Goal: Transaction & Acquisition: Purchase product/service

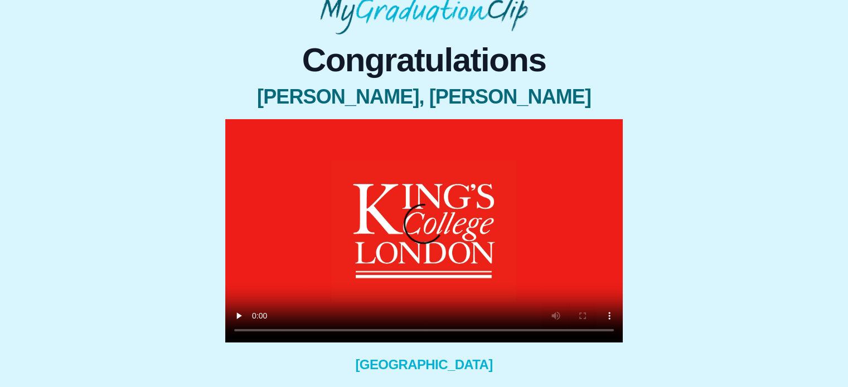
scroll to position [76, 0]
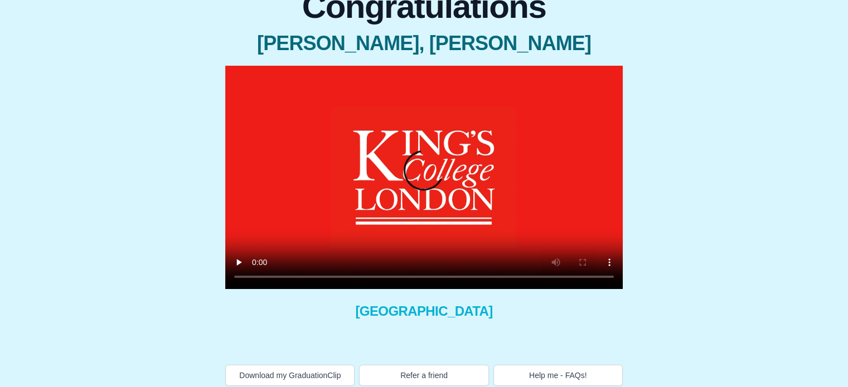
scroll to position [125, 0]
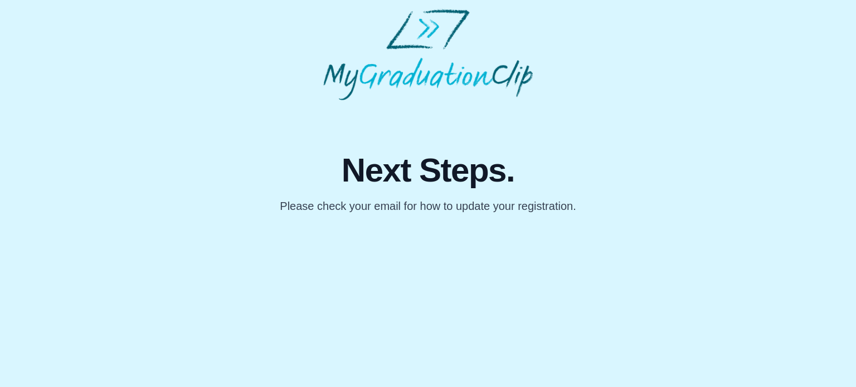
click at [483, 198] on p "Please check your email for how to update your registration." at bounding box center [428, 206] width 296 height 16
click at [562, 207] on p "Please check your email for how to update your registration." at bounding box center [428, 206] width 296 height 16
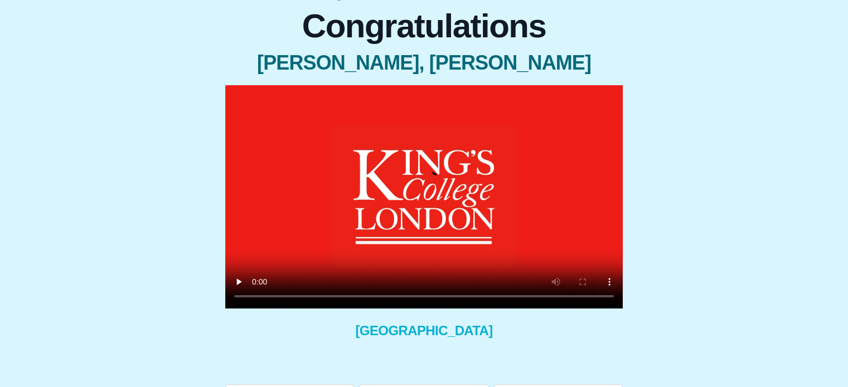
scroll to position [125, 0]
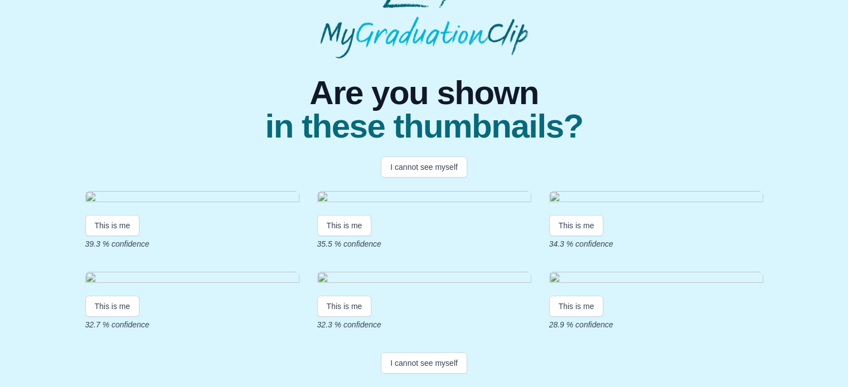
scroll to position [223, 0]
click at [353, 317] on button "This is me" at bounding box center [344, 306] width 55 height 21
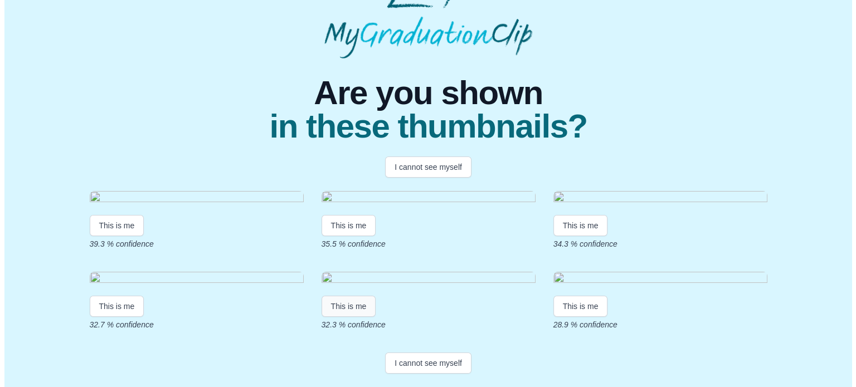
scroll to position [0, 0]
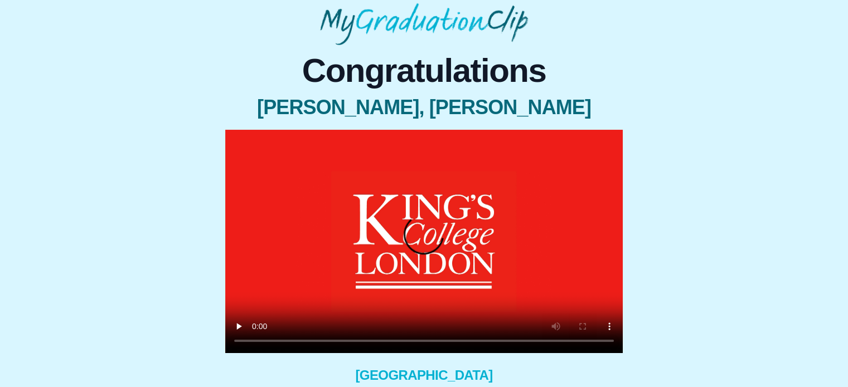
scroll to position [56, 0]
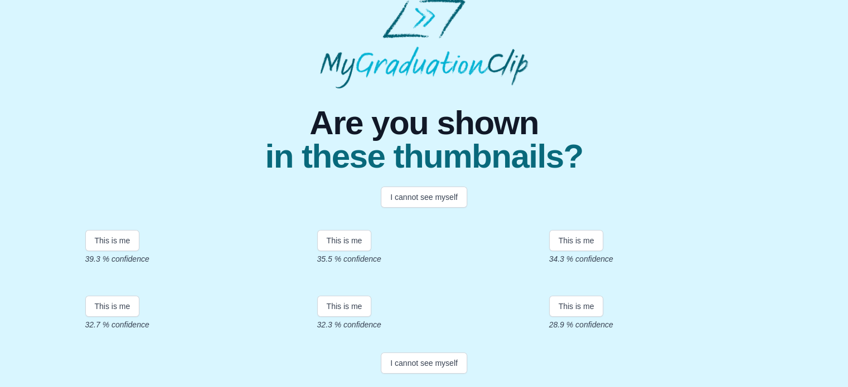
scroll to position [111, 0]
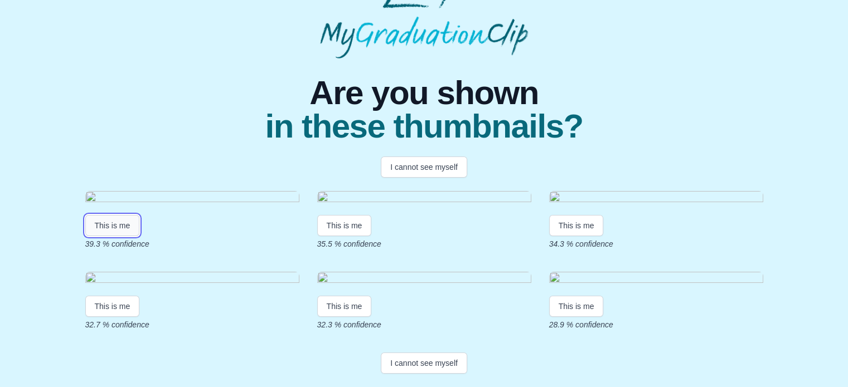
click at [112, 236] on button "This is me" at bounding box center [112, 225] width 55 height 21
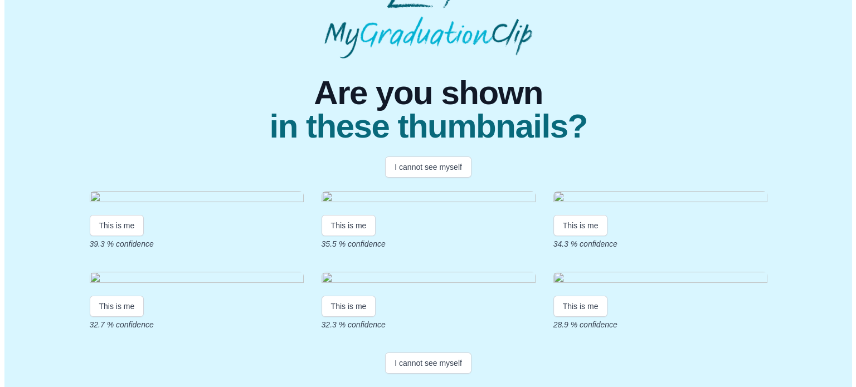
scroll to position [0, 0]
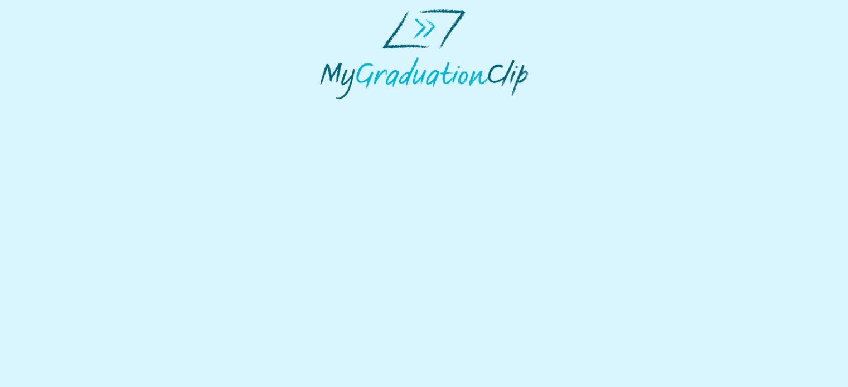
select select "**********"
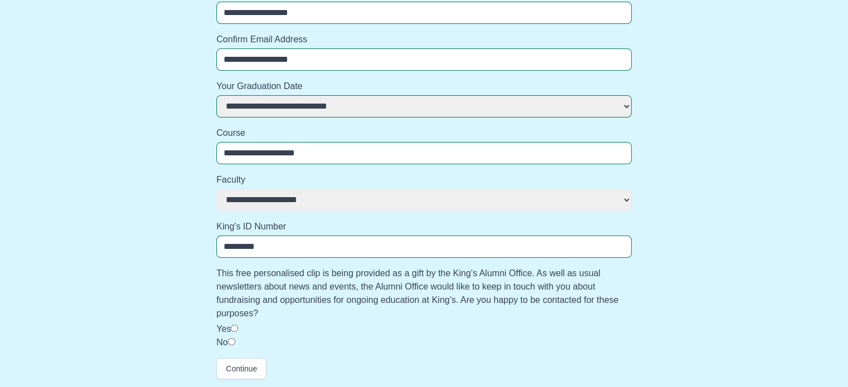
scroll to position [187, 0]
click at [246, 372] on button "Continue" at bounding box center [241, 368] width 50 height 21
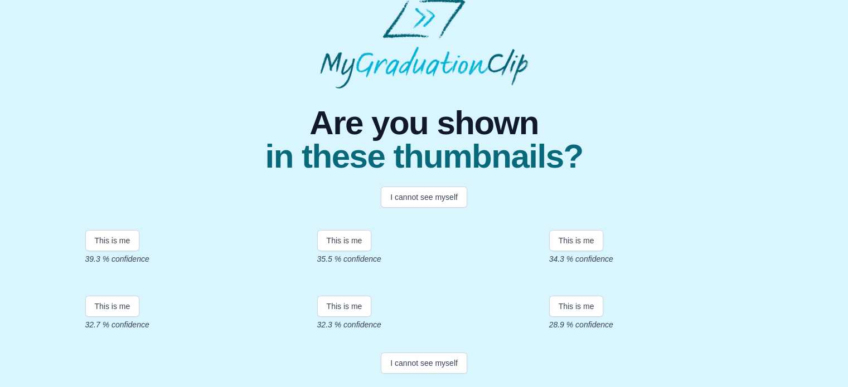
scroll to position [167, 0]
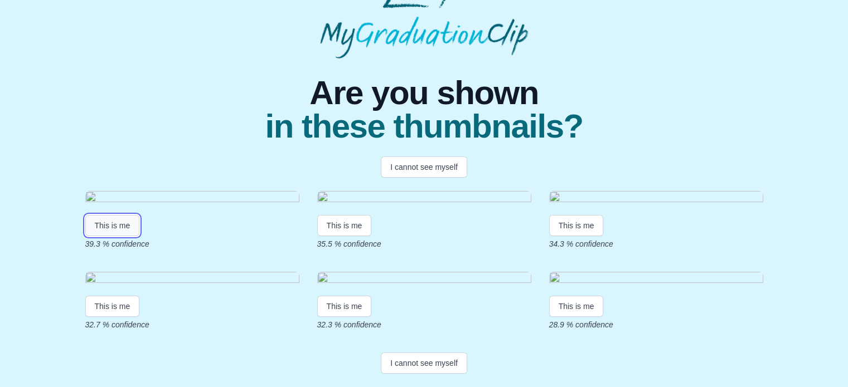
click at [118, 215] on button "This is me" at bounding box center [112, 225] width 55 height 21
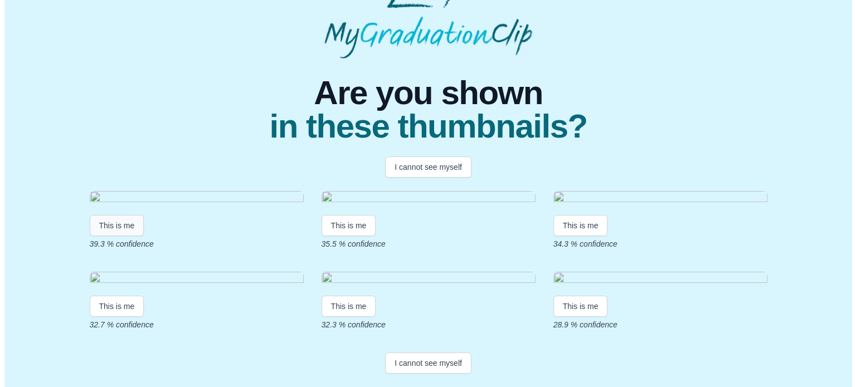
scroll to position [0, 0]
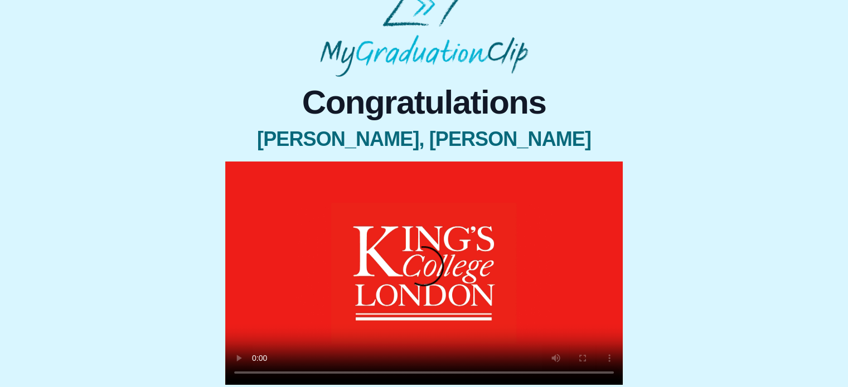
scroll to position [111, 0]
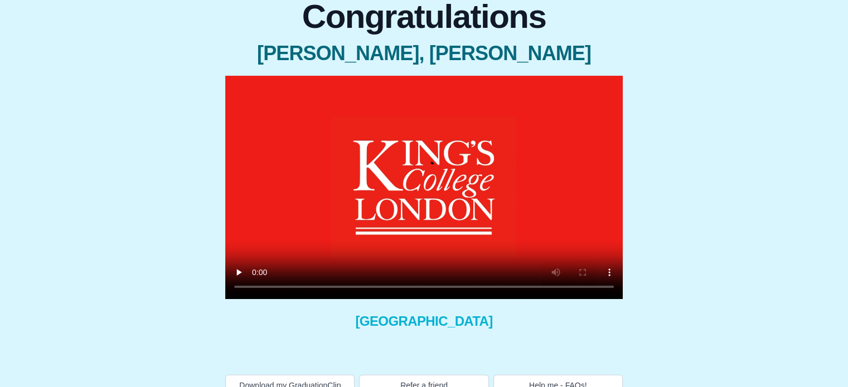
scroll to position [111, 0]
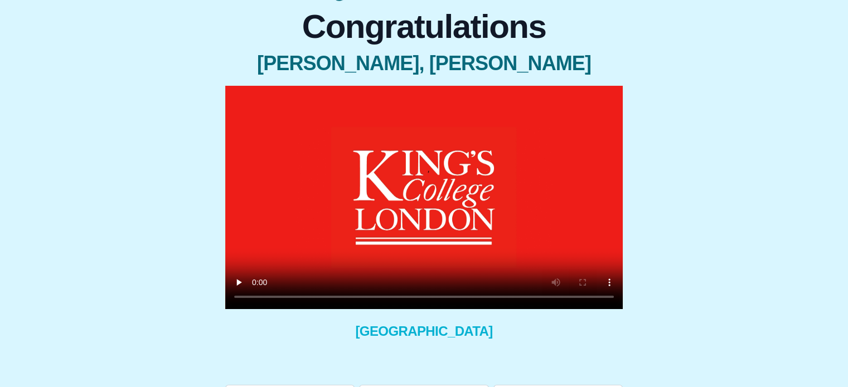
scroll to position [111, 0]
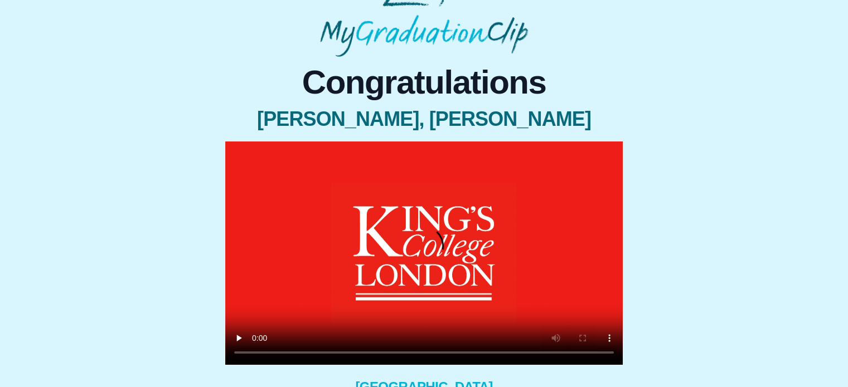
scroll to position [56, 0]
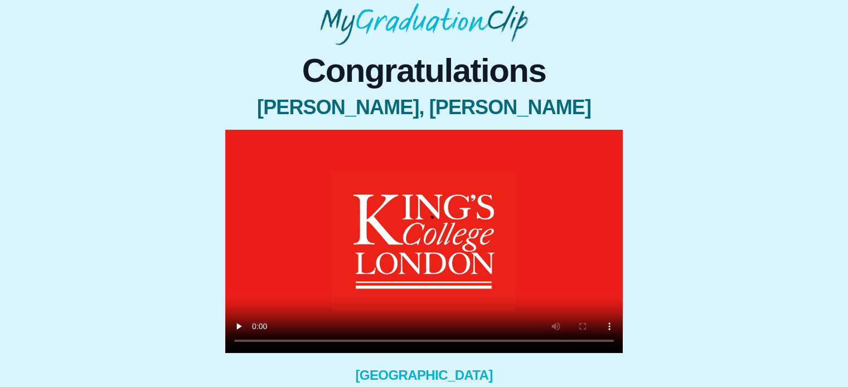
scroll to position [56, 0]
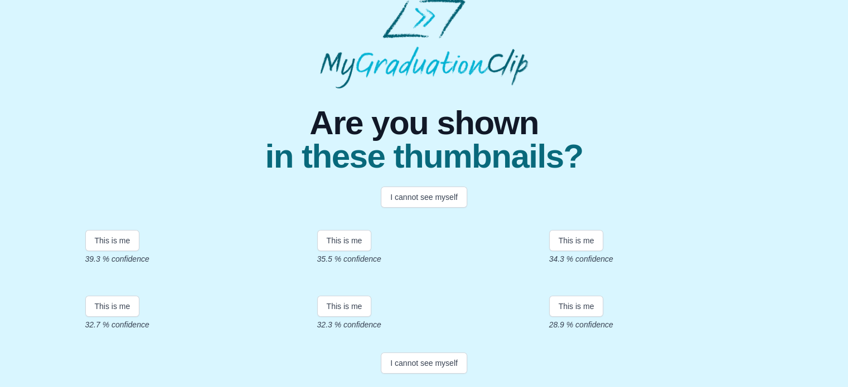
scroll to position [250, 0]
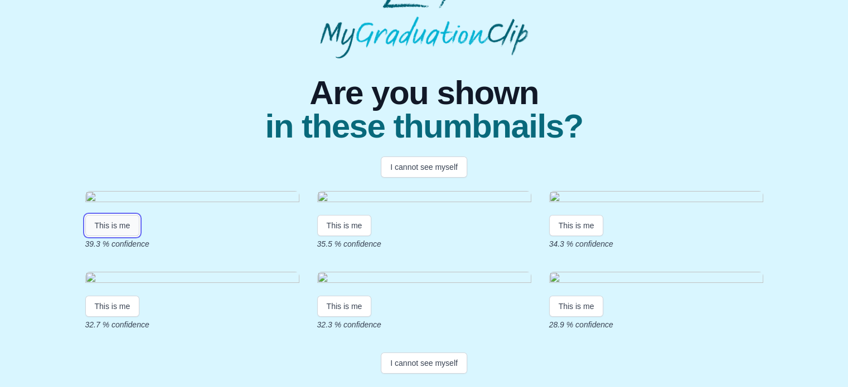
click at [115, 215] on button "This is me" at bounding box center [112, 225] width 55 height 21
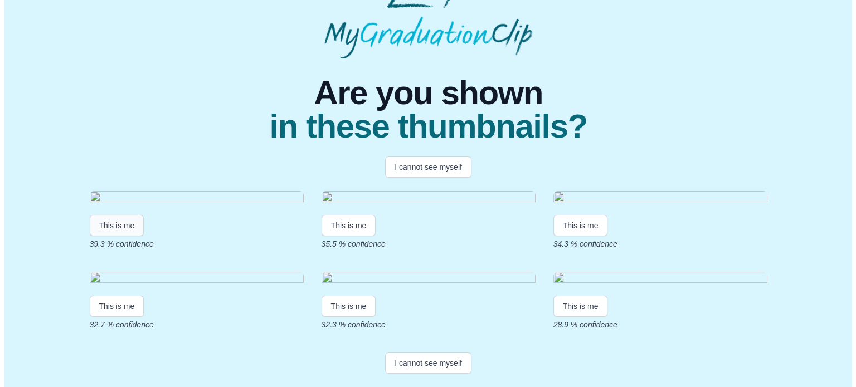
scroll to position [0, 0]
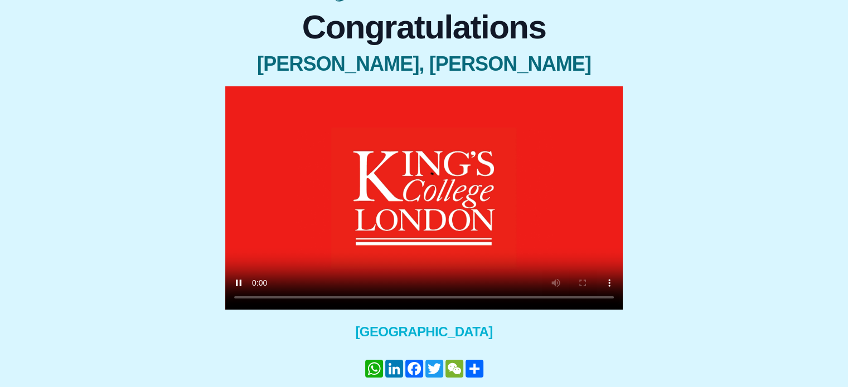
scroll to position [111, 0]
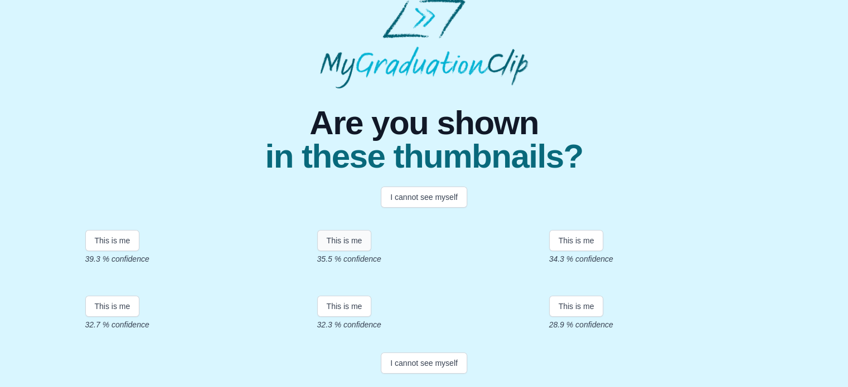
scroll to position [250, 0]
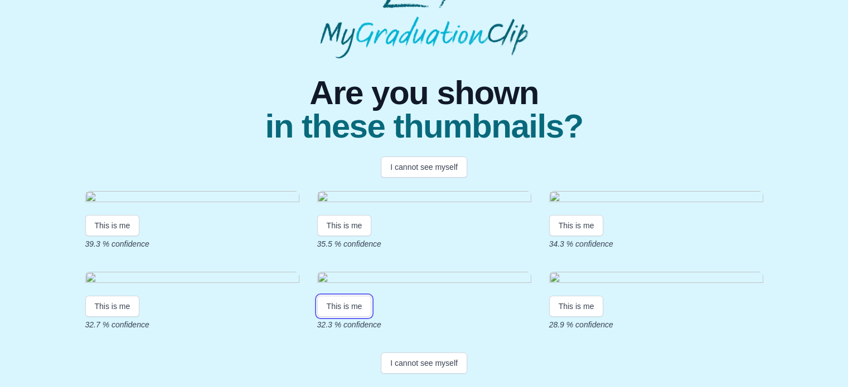
click at [357, 304] on button "This is me" at bounding box center [344, 306] width 55 height 21
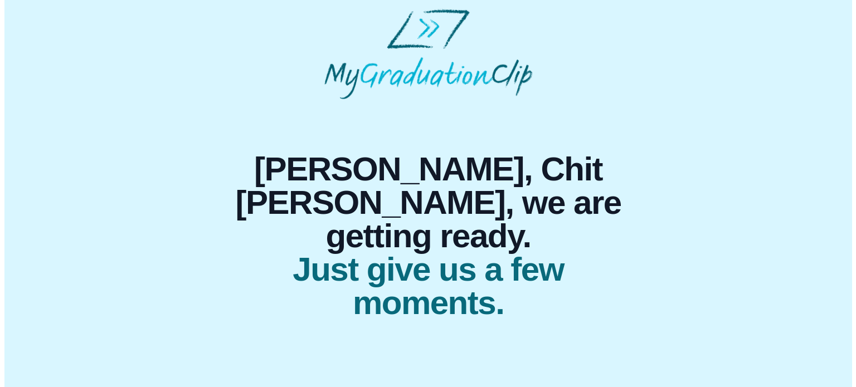
scroll to position [0, 0]
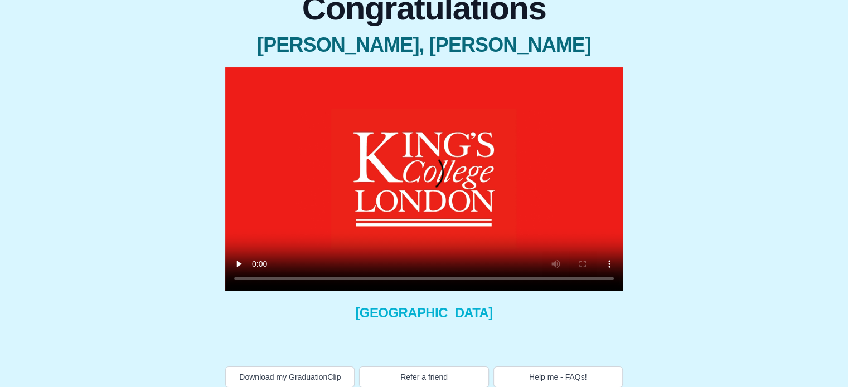
scroll to position [125, 0]
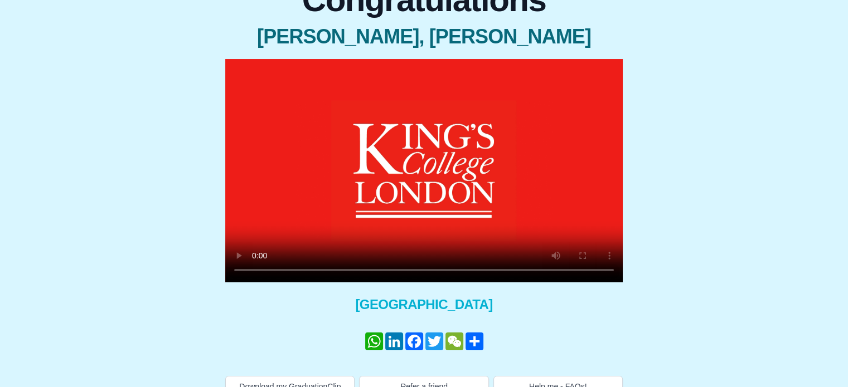
drag, startPoint x: 707, startPoint y: 148, endPoint x: 785, endPoint y: 151, distance: 78.1
click at [707, 148] on div "Congratulations Chan, Chit Lun Wesley × Share your GraduationClip now! WhatsApp…" at bounding box center [424, 185] width 830 height 423
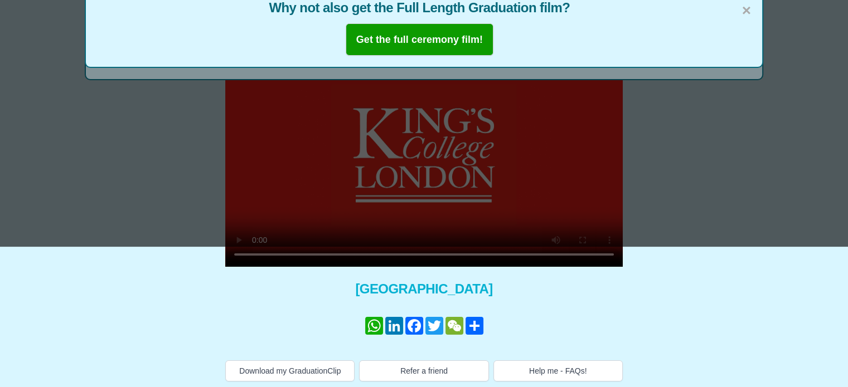
scroll to position [143, 0]
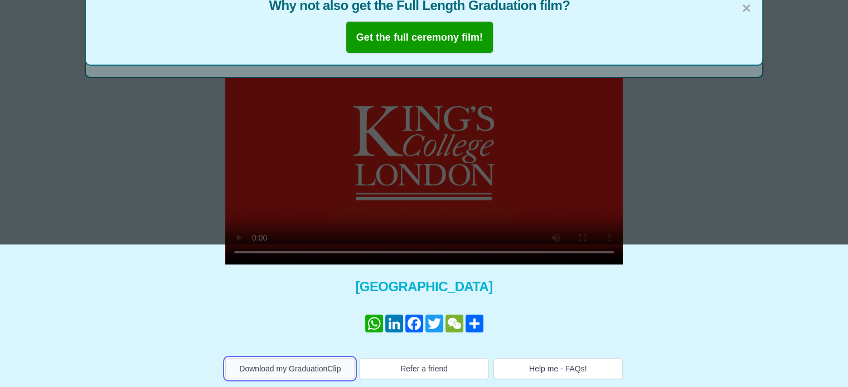
click at [329, 368] on button "Download my GraduationClip" at bounding box center [289, 368] width 129 height 21
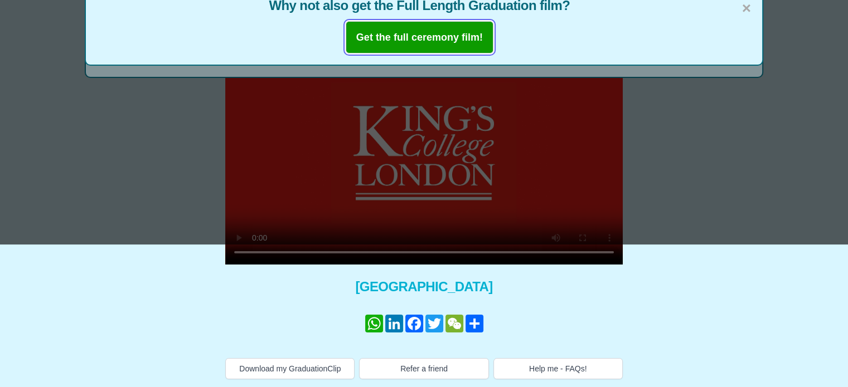
click at [444, 32] on b "Get the full ceremony film!" at bounding box center [419, 37] width 127 height 11
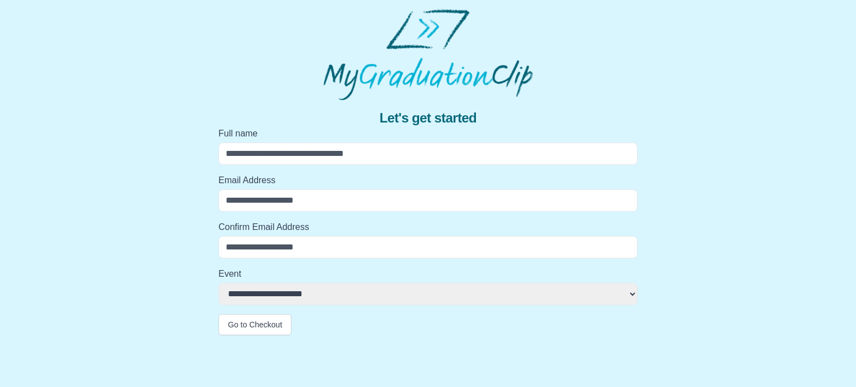
click at [390, 151] on input "Full name" at bounding box center [427, 154] width 419 height 22
click at [400, 155] on input "Full name" at bounding box center [427, 154] width 419 height 22
click at [400, 158] on input "Full name" at bounding box center [427, 154] width 419 height 22
type input "**********"
click at [402, 203] on input "Email Address" at bounding box center [427, 200] width 419 height 22
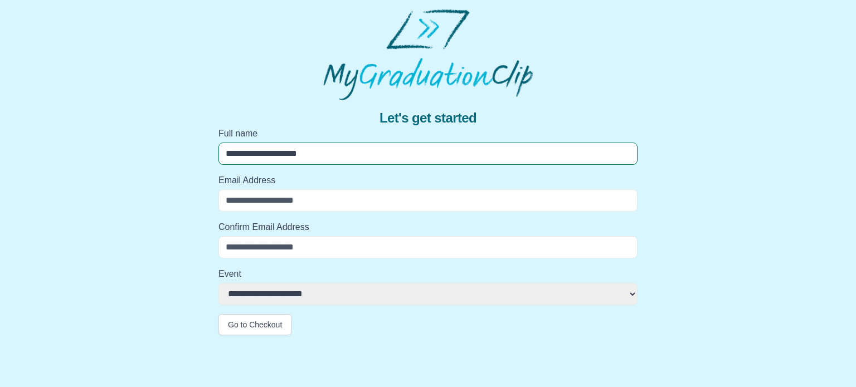
type input "**********"
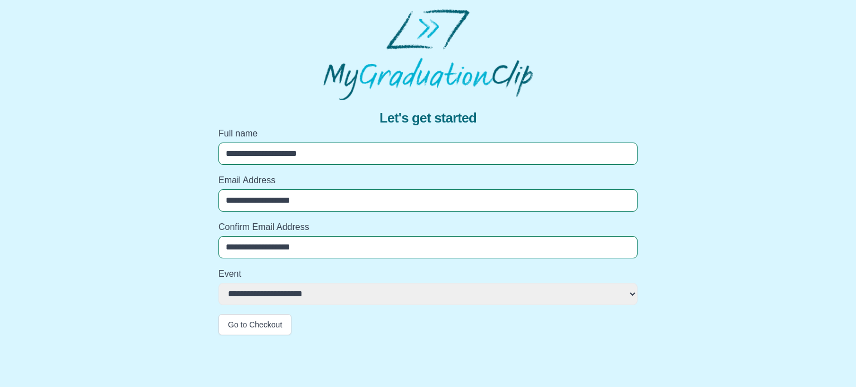
click at [341, 293] on select "**********" at bounding box center [427, 294] width 419 height 22
select select "**********"
click at [218, 283] on select "**********" at bounding box center [427, 294] width 419 height 22
click at [279, 329] on button "Go to Checkout" at bounding box center [254, 324] width 73 height 21
